Goal: Find specific page/section: Find specific page/section

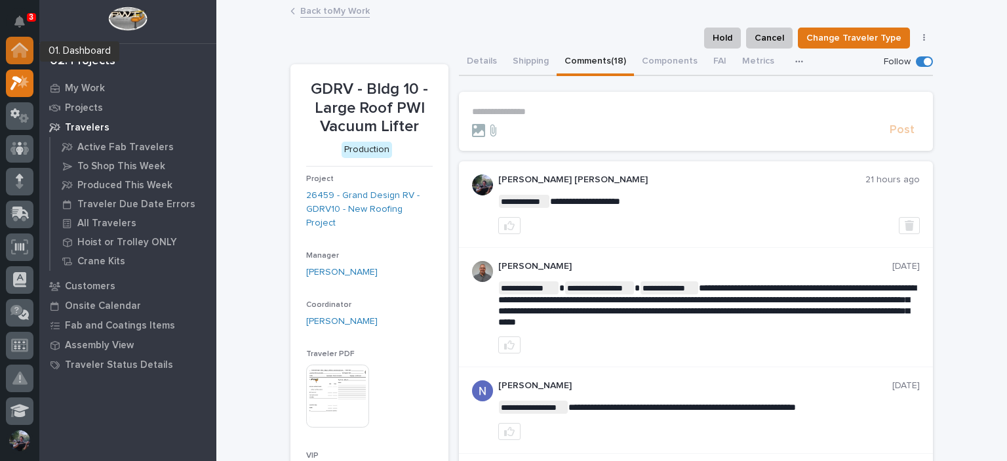
click at [19, 60] on div at bounding box center [20, 51] width 28 height 28
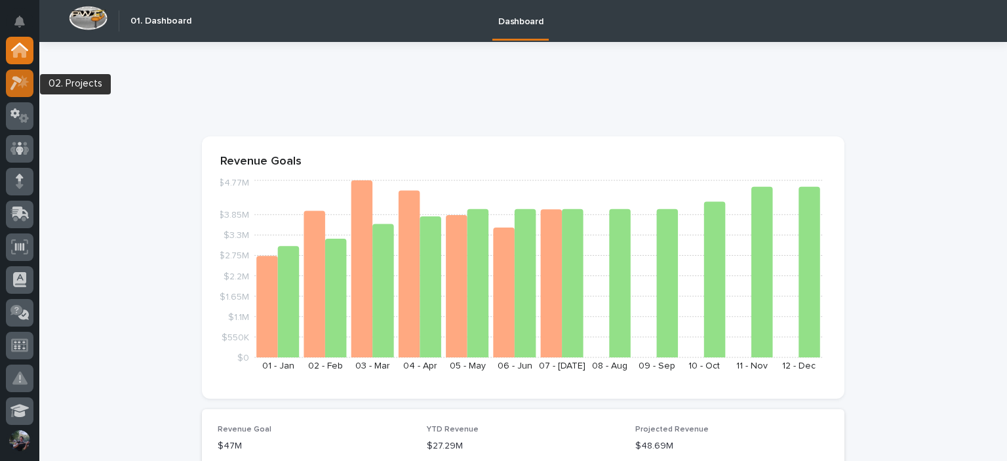
click at [14, 87] on icon at bounding box center [19, 82] width 19 height 15
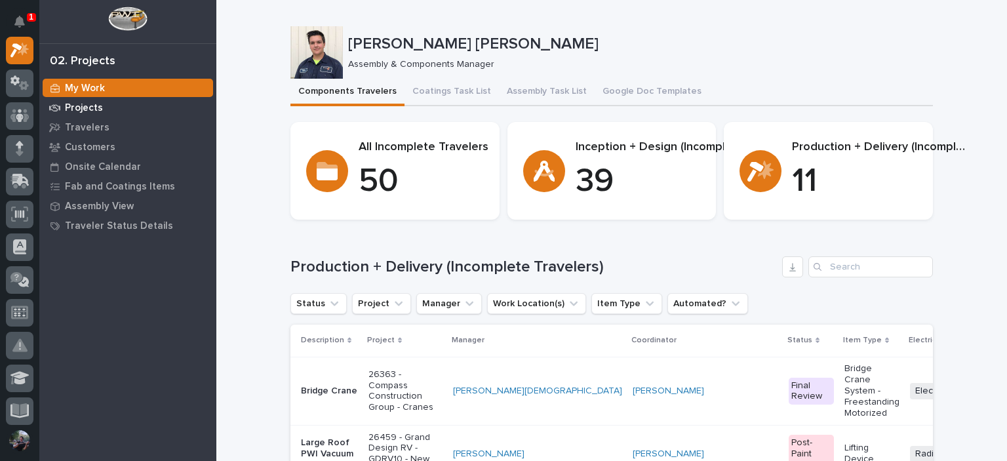
click at [72, 108] on p "Projects" at bounding box center [84, 108] width 38 height 12
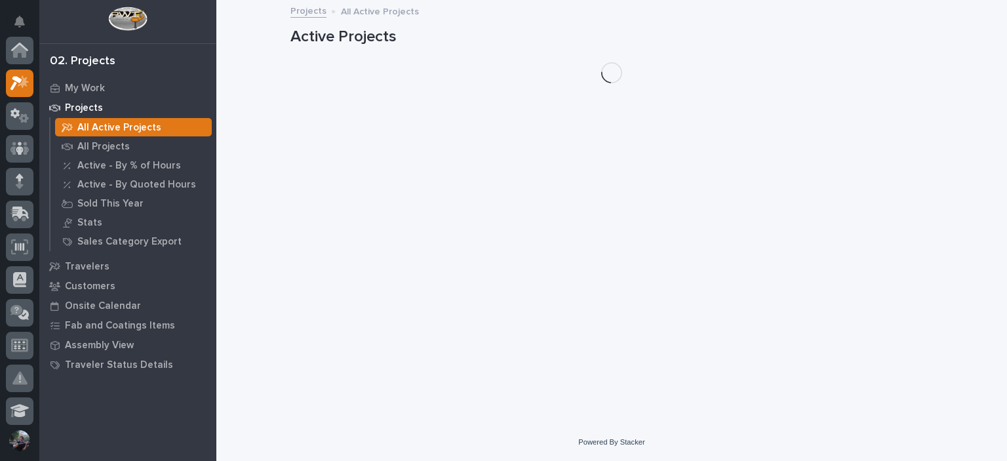
scroll to position [33, 0]
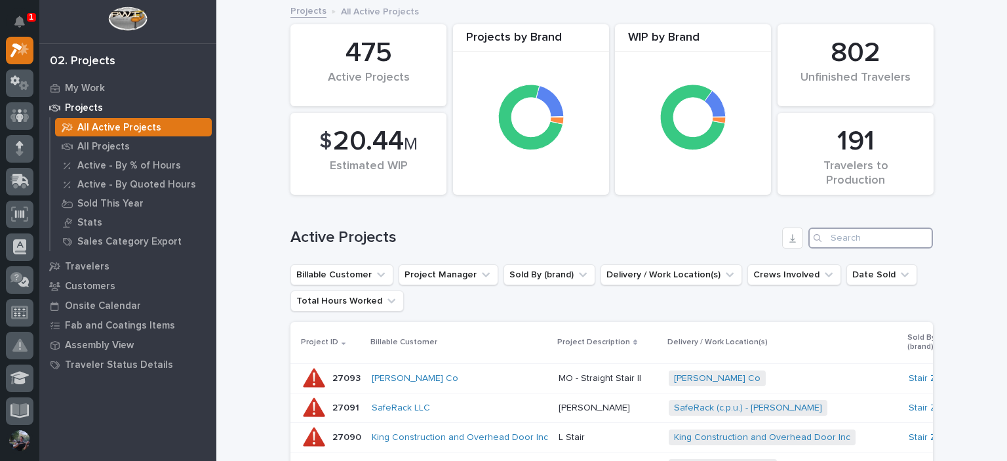
click at [855, 246] on input "Search" at bounding box center [871, 238] width 125 height 21
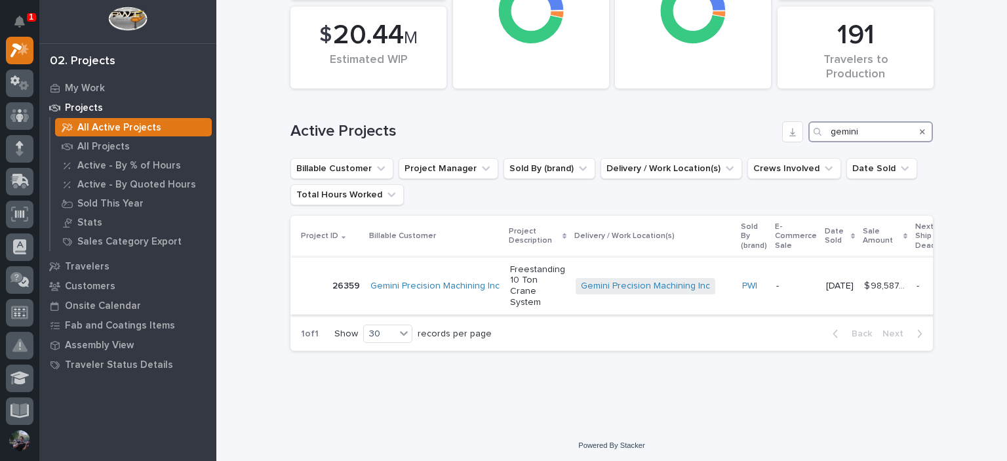
scroll to position [108, 0]
type input "gemini"
click at [531, 283] on p "Freestanding 10 Ton Crane System" at bounding box center [537, 285] width 55 height 44
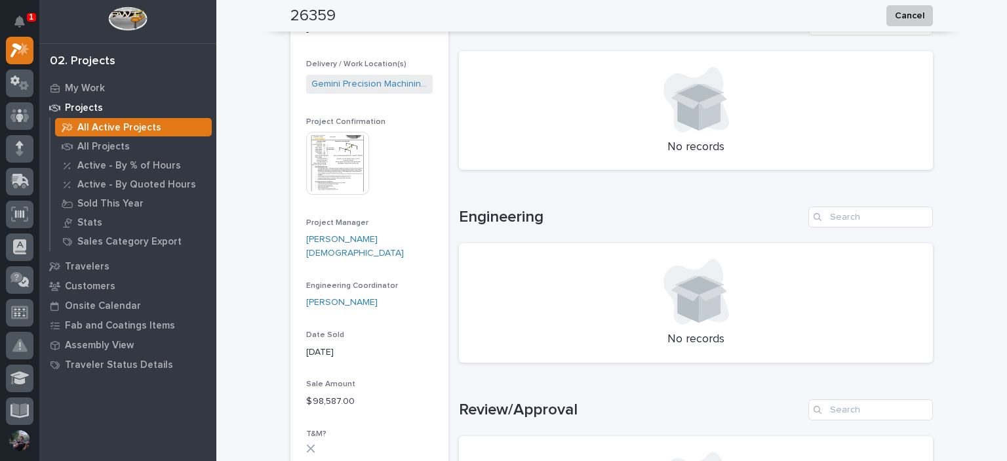
scroll to position [349, 0]
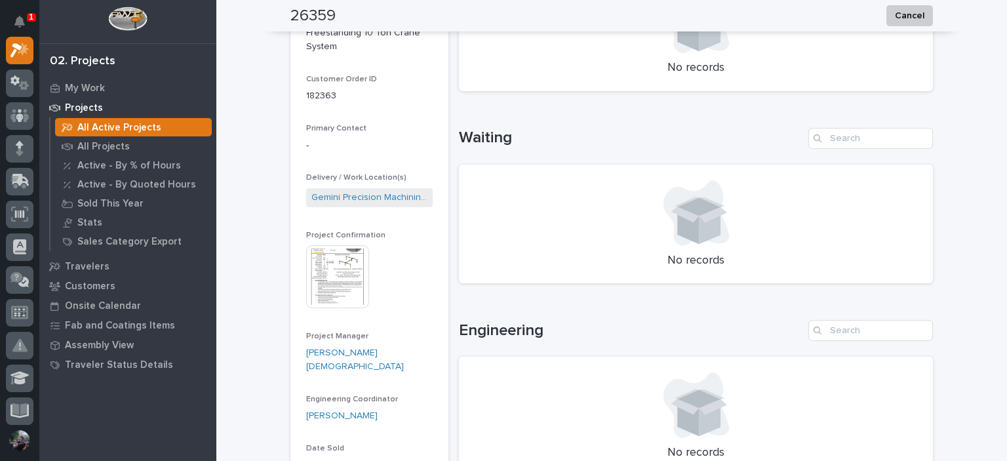
click at [332, 276] on img at bounding box center [337, 276] width 63 height 63
